Goal: Communication & Community: Answer question/provide support

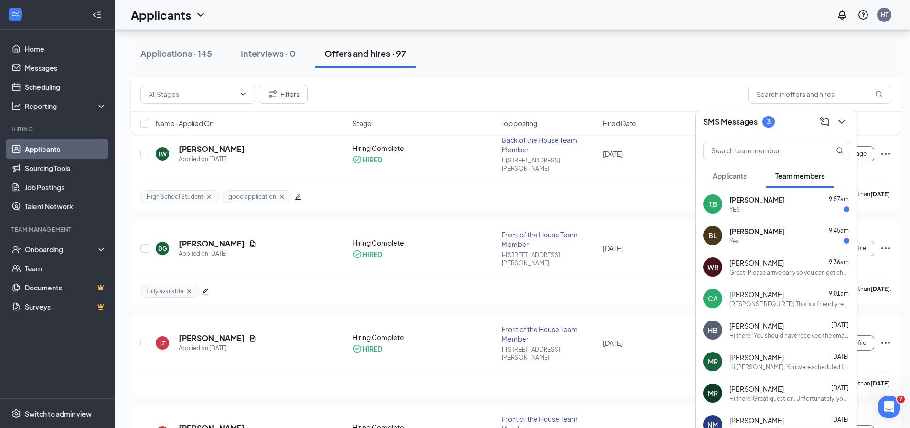
click at [724, 181] on button "Applicants" at bounding box center [729, 176] width 53 height 24
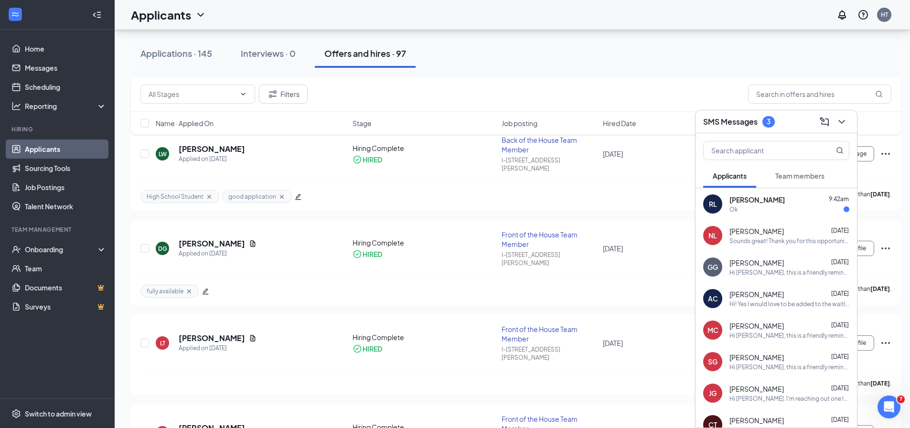
click at [802, 177] on span "Team members" at bounding box center [799, 175] width 49 height 9
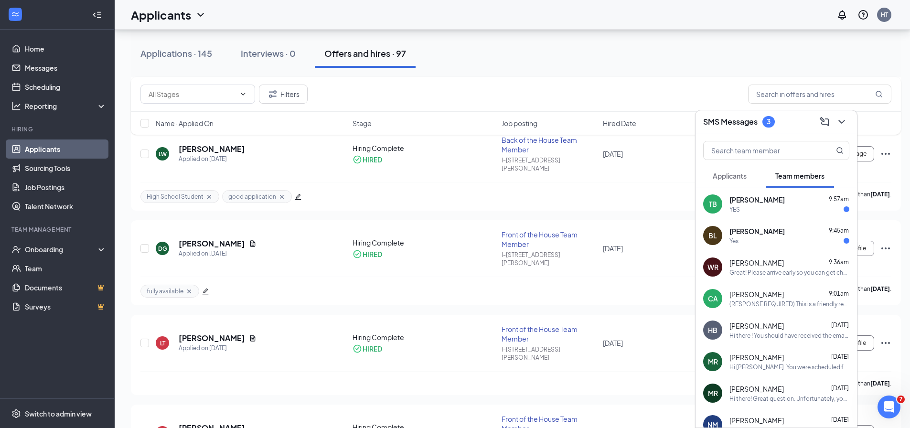
click at [777, 275] on div "Great! Please arrive early so you can get changed into your uniform. You can as…" at bounding box center [789, 272] width 120 height 8
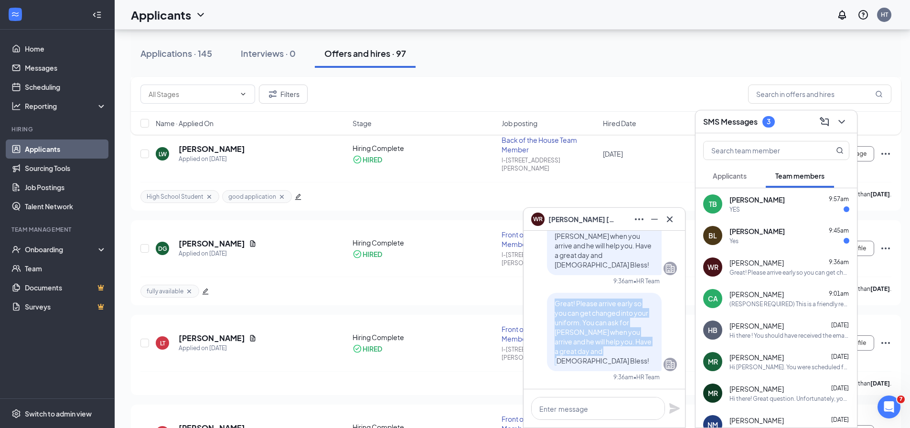
drag, startPoint x: 571, startPoint y: 363, endPoint x: 549, endPoint y: 316, distance: 51.9
click at [554, 316] on p "Great! Please arrive early so you can get changed into your uniform. You can as…" at bounding box center [603, 331] width 99 height 67
copy span "Great! Please arrive early so you can get changed into your uniform. You can as…"
click at [736, 202] on span "[PERSON_NAME]" at bounding box center [756, 200] width 55 height 10
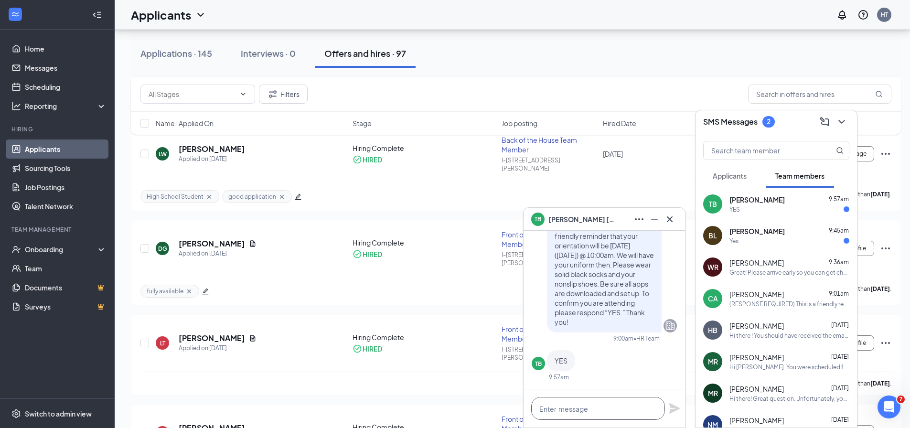
click at [576, 410] on textarea at bounding box center [598, 408] width 134 height 23
paste textarea "Great! Please arrive early so you can get changed into your uniform. You can as…"
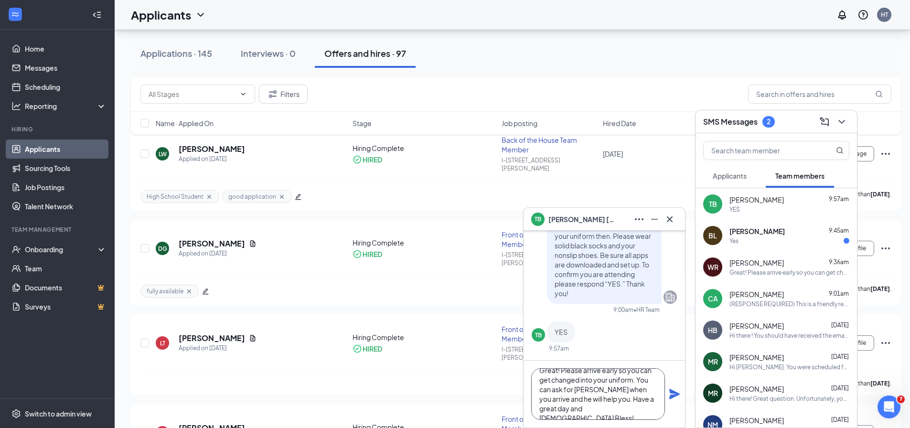
type textarea "Great! Please arrive early so you can get changed into your uniform. You can as…"
click at [670, 394] on icon "Plane" at bounding box center [674, 393] width 11 height 11
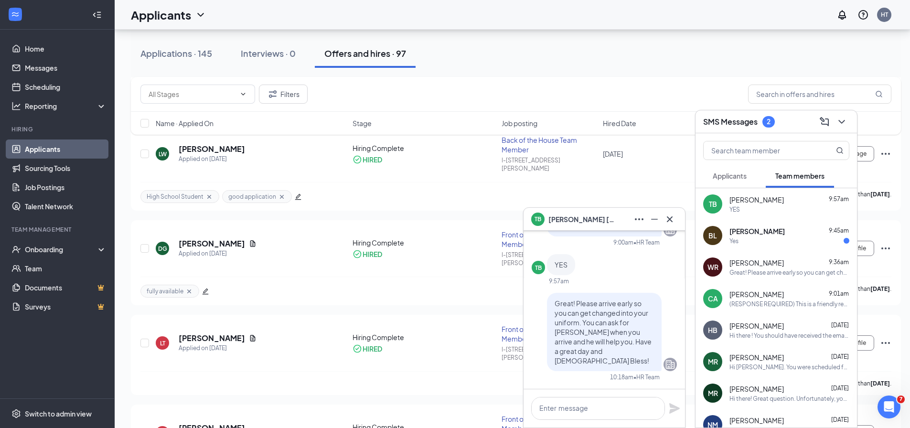
scroll to position [0, 0]
click at [785, 235] on span "[PERSON_NAME]" at bounding box center [756, 231] width 55 height 10
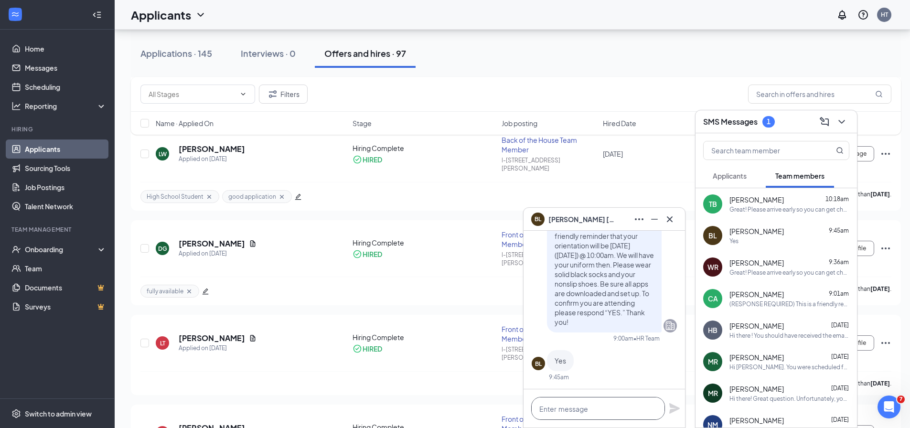
click at [598, 410] on textarea at bounding box center [598, 408] width 134 height 23
paste textarea "Great! Please arrive early so you can get changed into your uniform. You can as…"
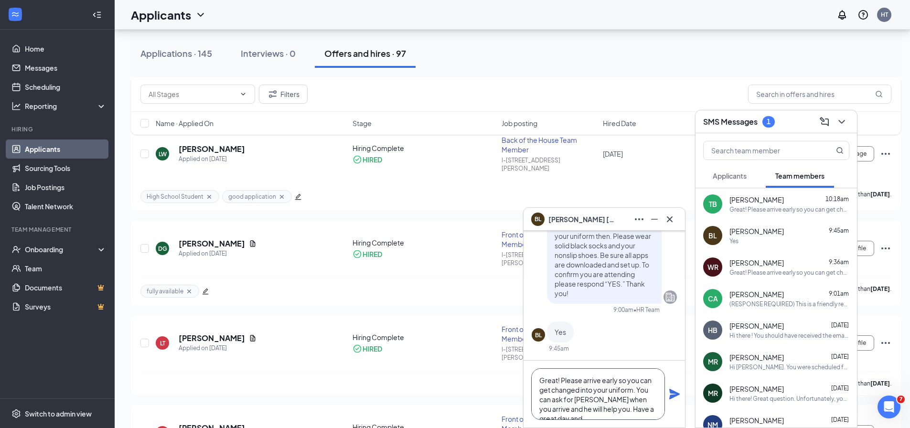
scroll to position [10, 0]
type textarea "Great! Please arrive early so you can get changed into your uniform. You can as…"
click at [677, 395] on icon "Plane" at bounding box center [674, 394] width 11 height 11
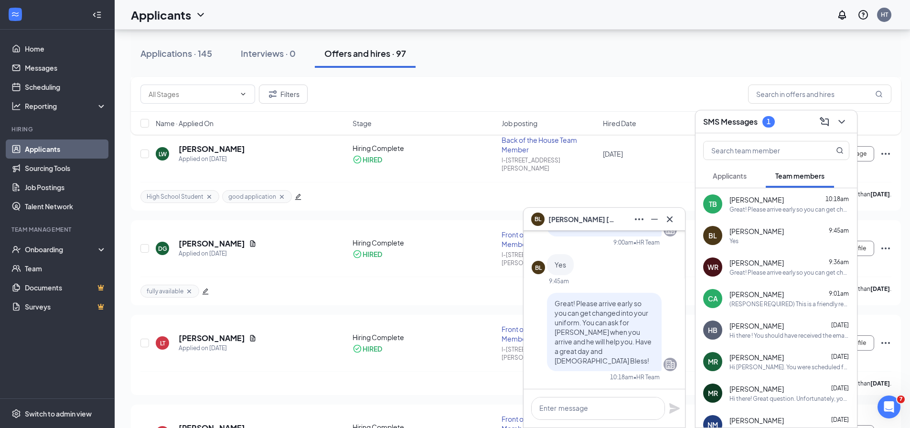
scroll to position [0, 0]
click at [670, 221] on icon "Cross" at bounding box center [669, 218] width 11 height 11
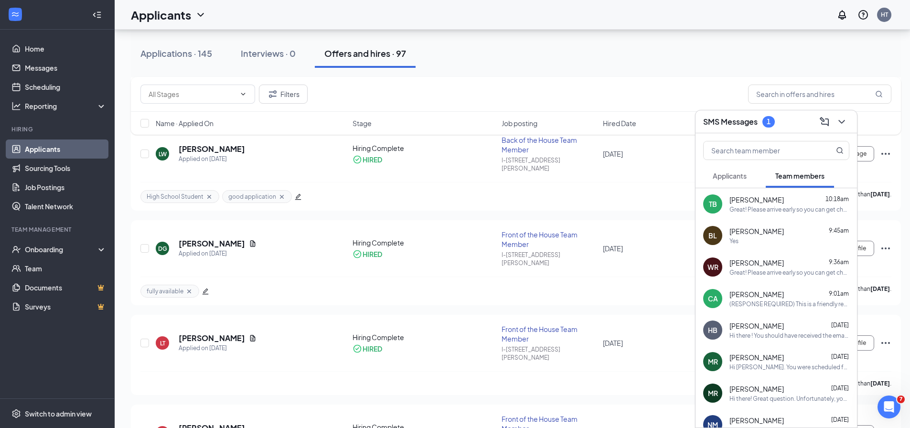
click at [730, 186] on button "Applicants" at bounding box center [729, 176] width 53 height 24
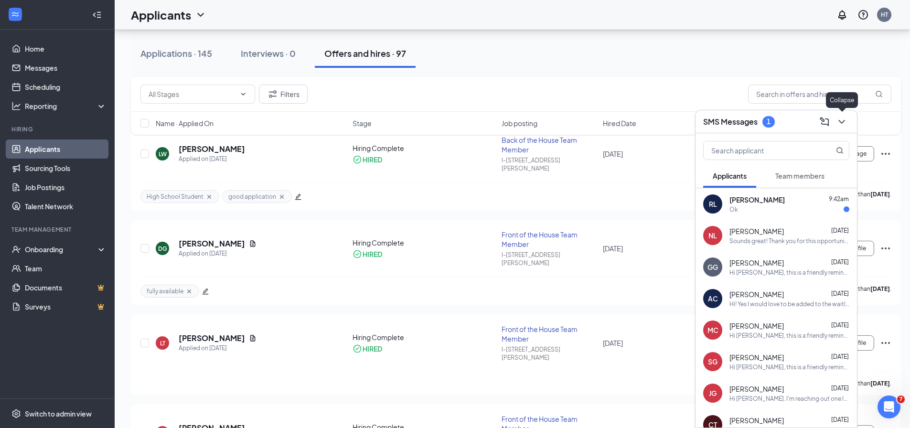
click at [848, 119] on button at bounding box center [841, 121] width 15 height 15
